Goal: Task Accomplishment & Management: Manage account settings

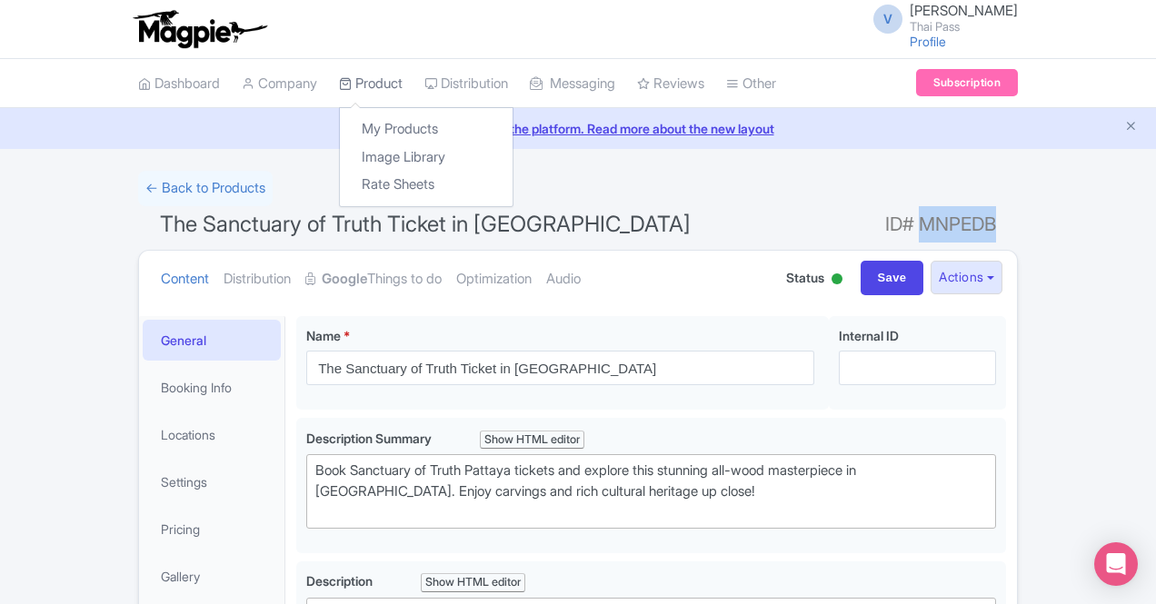
click at [339, 79] on link "Product" at bounding box center [371, 84] width 64 height 50
click at [340, 126] on link "My Products" at bounding box center [426, 129] width 173 height 28
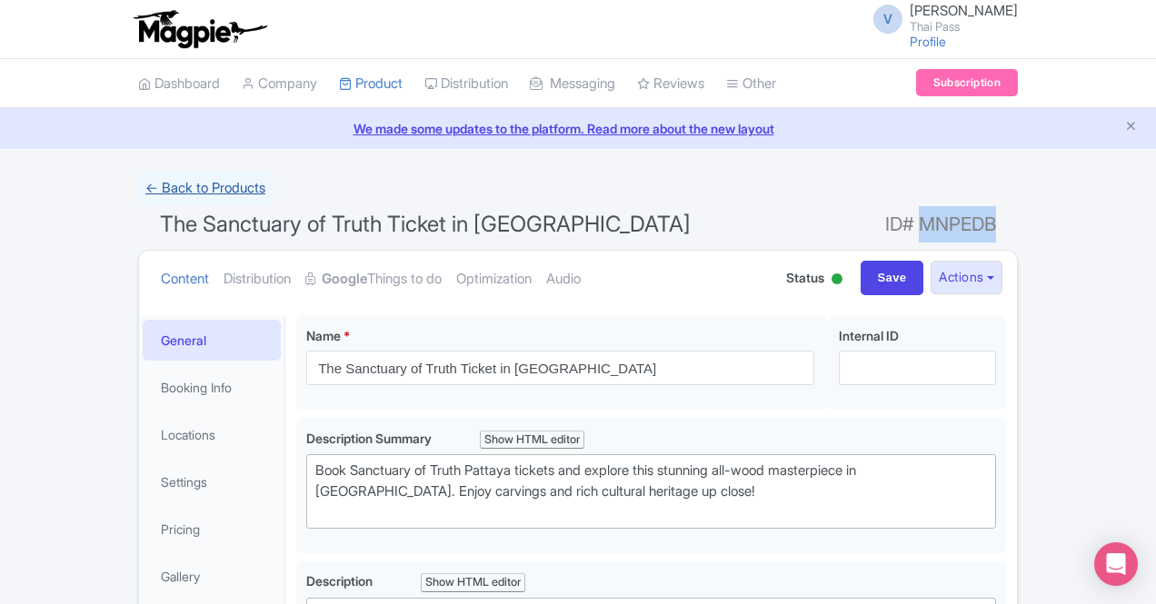
click at [138, 181] on link "← Back to Products" at bounding box center [205, 188] width 135 height 35
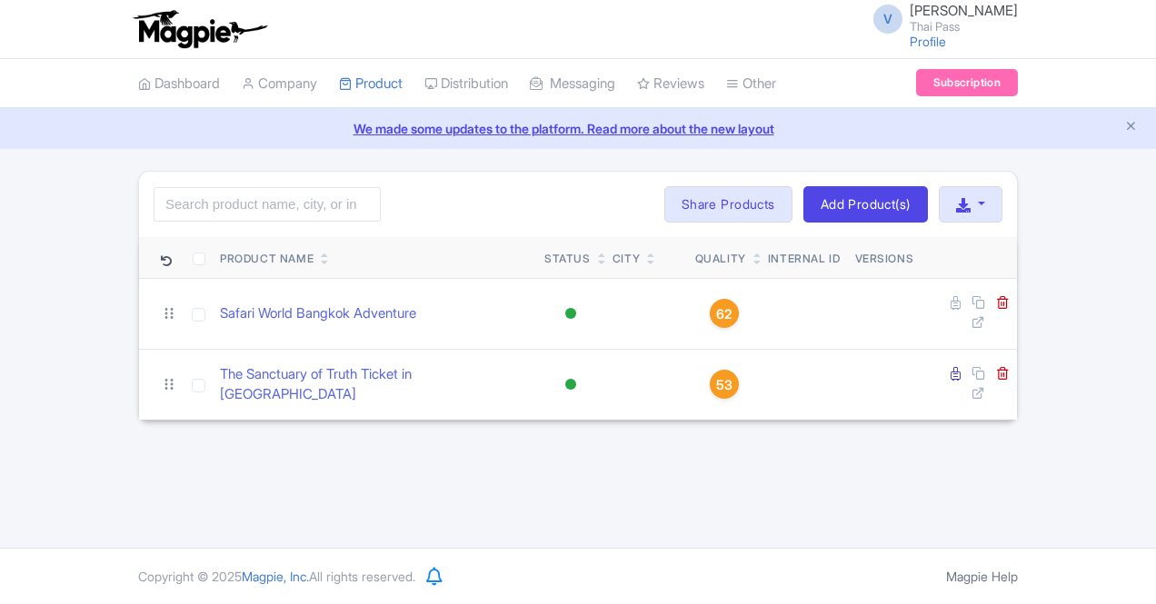
click at [957, 508] on div "V [PERSON_NAME] Thai Pass Profile Users Settings Sign out Dashboard Company Pro…" at bounding box center [578, 274] width 1156 height 548
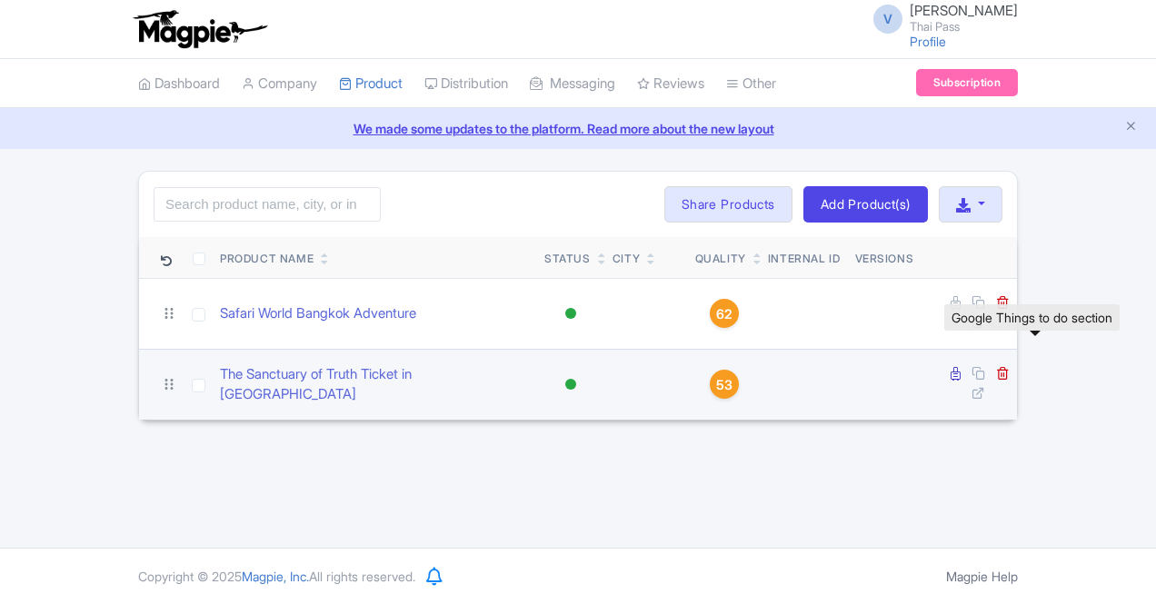
click at [961, 371] on icon at bounding box center [956, 374] width 10 height 14
